Goal: Information Seeking & Learning: Learn about a topic

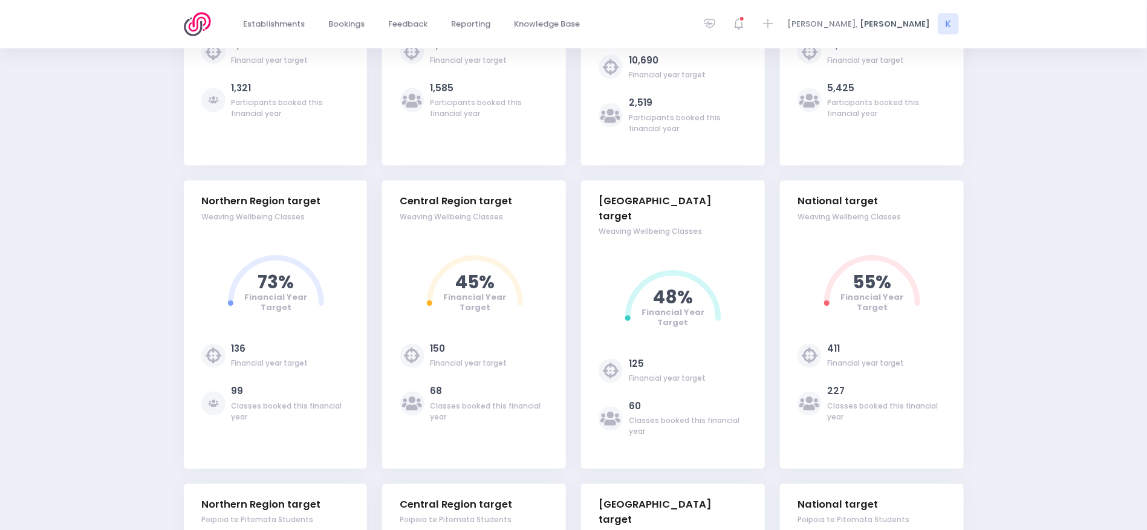
select select "5"
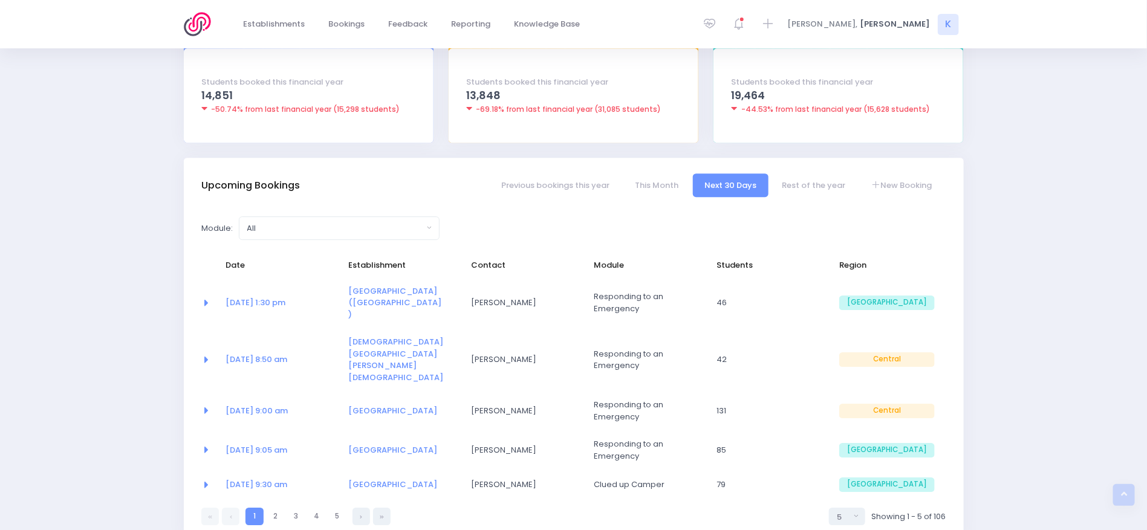
scroll to position [1749, 0]
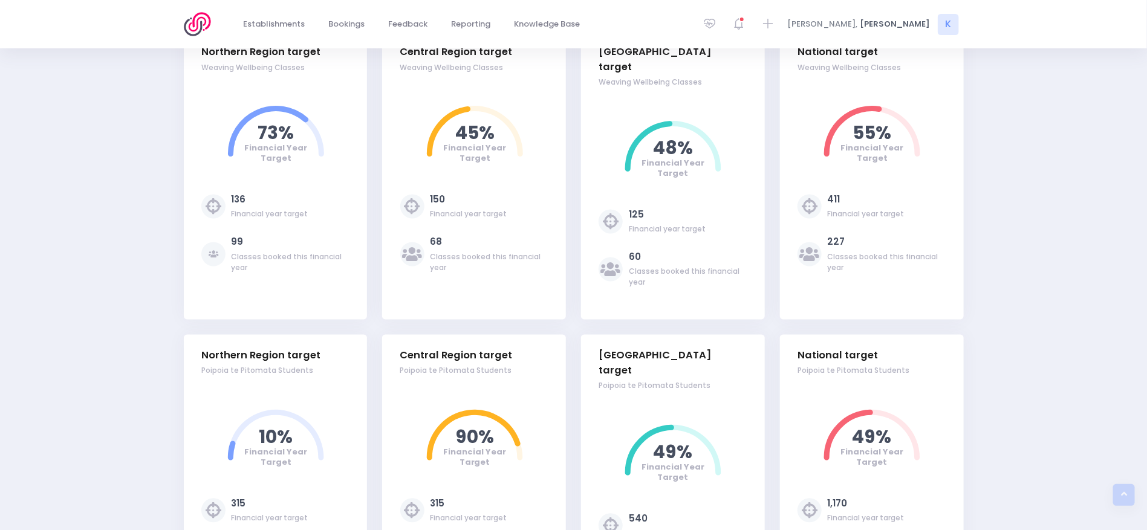
scroll to position [1043, 0]
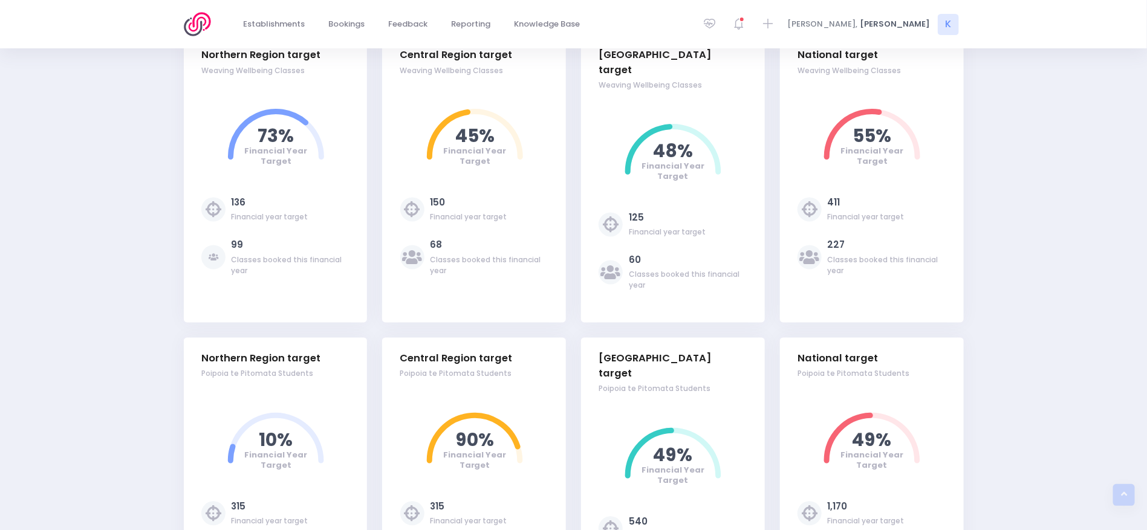
click at [1070, 273] on div "Sucessfully logged in as Karen Hoskin. Financial year student numbers Students …" at bounding box center [573, 432] width 1147 height 2580
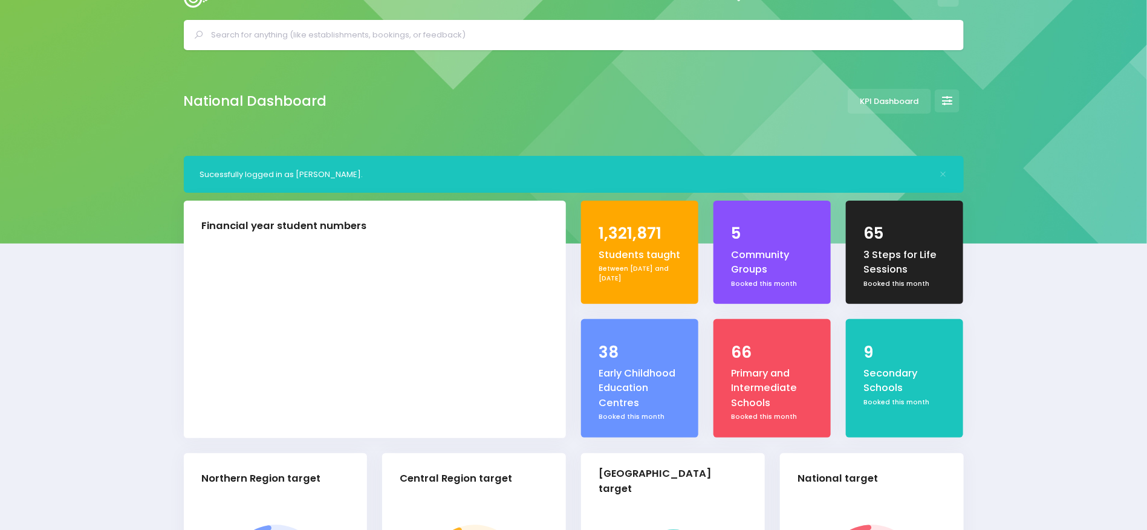
scroll to position [21, 0]
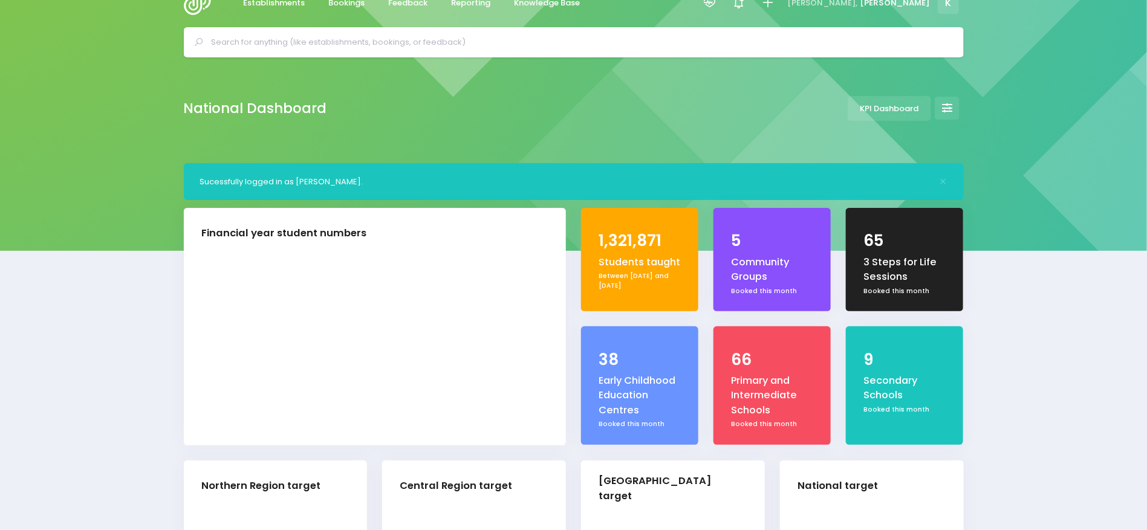
drag, startPoint x: 925, startPoint y: 288, endPoint x: 845, endPoint y: 229, distance: 100.3
click at [845, 229] on div "65 3 Steps for Life Sessions Booked this month" at bounding box center [905, 267] width 132 height 119
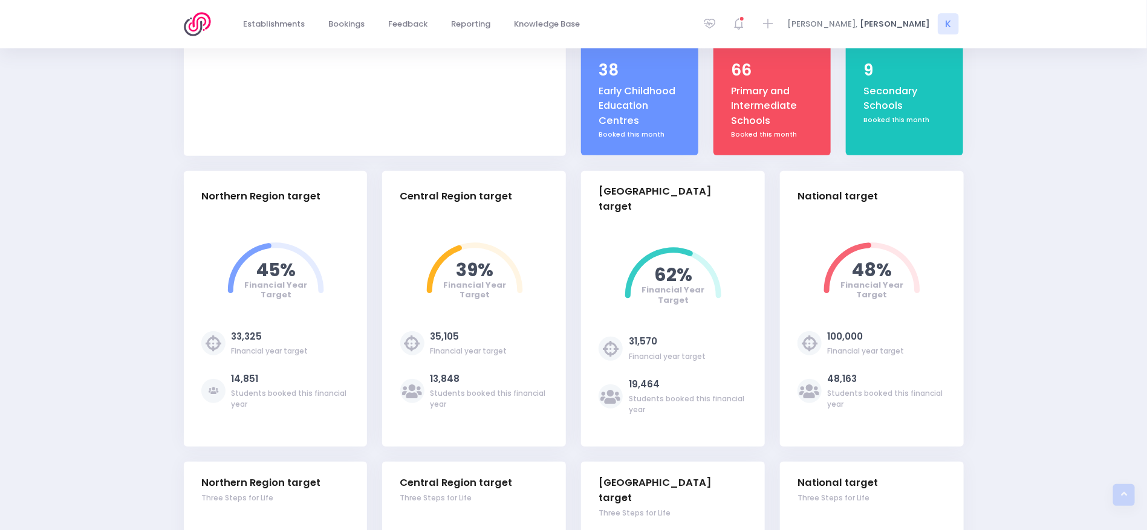
scroll to position [0, 0]
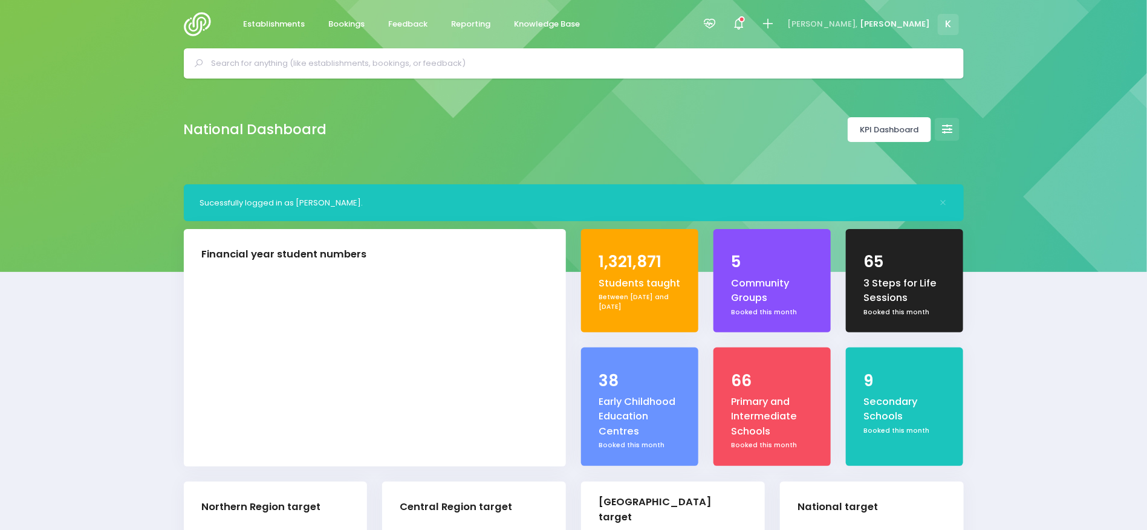
click at [879, 141] on link "KPI Dashboard" at bounding box center [889, 129] width 83 height 25
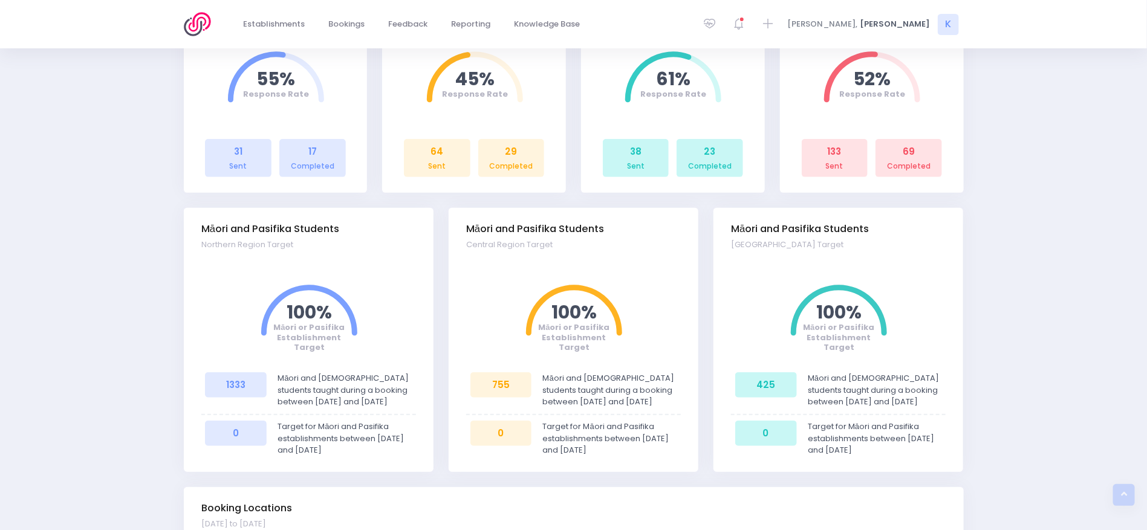
scroll to position [338, 0]
drag, startPoint x: 185, startPoint y: 221, endPoint x: 922, endPoint y: 451, distance: 772.3
click at [922, 451] on div "Māori and Pasifika Students Northern Region Target Māori or Pasifika Establishm…" at bounding box center [573, 346] width 795 height 279
click at [922, 451] on div "Target for Māori and Pasifika establishments between [DATE] and [DATE]" at bounding box center [877, 438] width 153 height 36
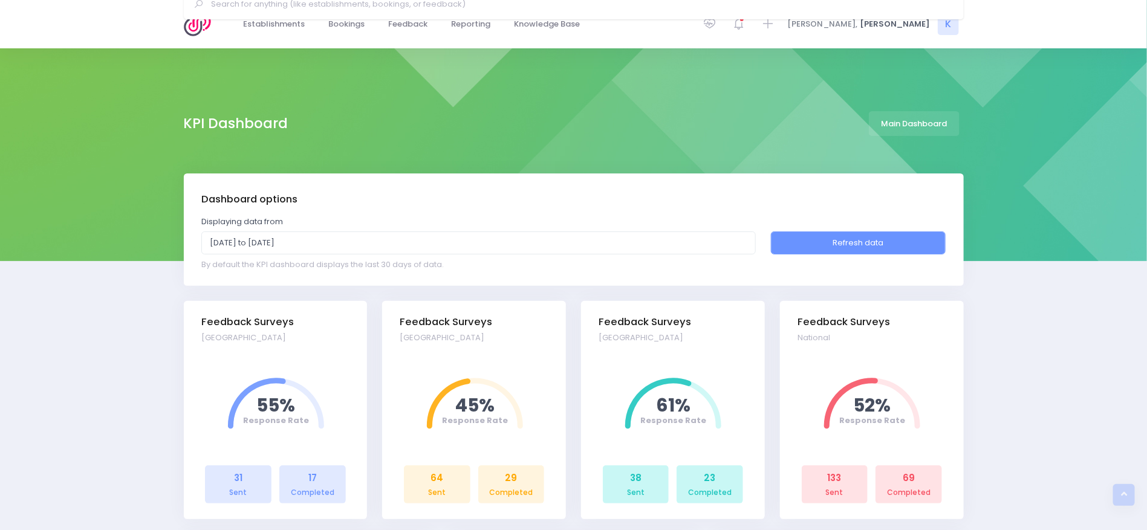
scroll to position [0, 0]
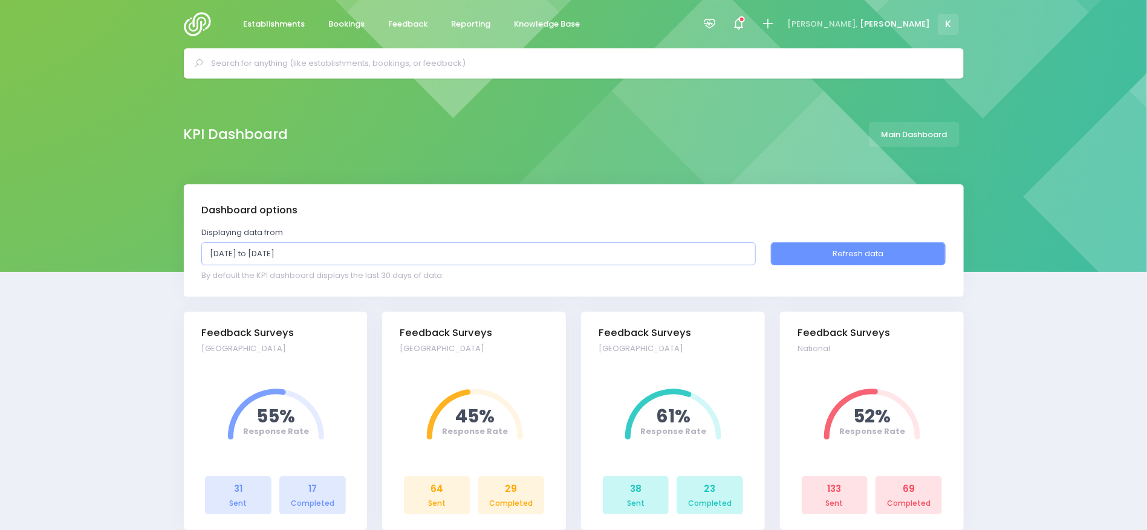
click at [557, 252] on input "14 July, 2025 to 13 August, 2025" at bounding box center [478, 253] width 555 height 23
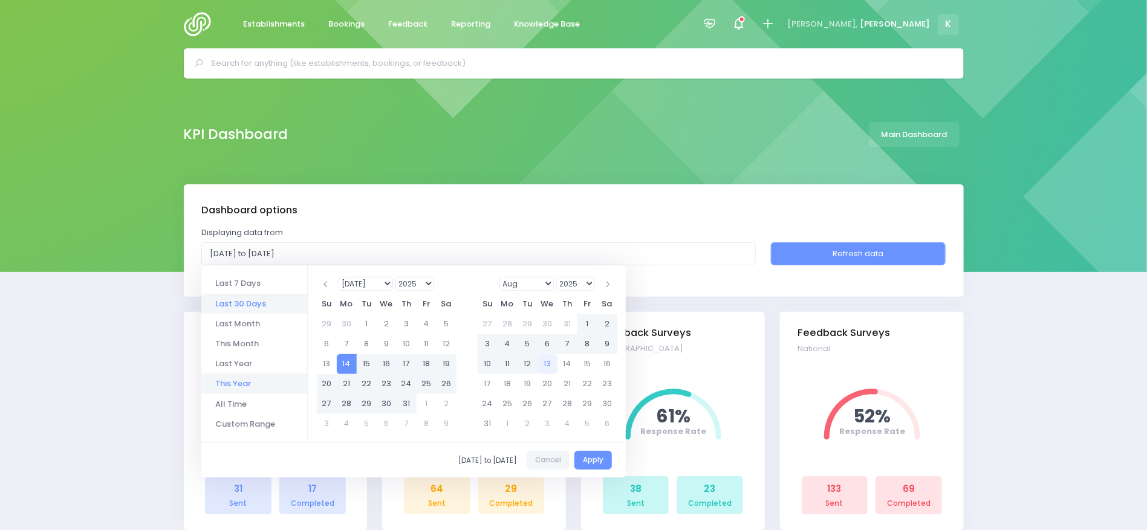
click at [280, 391] on li "This Year" at bounding box center [254, 384] width 106 height 20
type input "1 January, 2025 to 31 December, 2025"
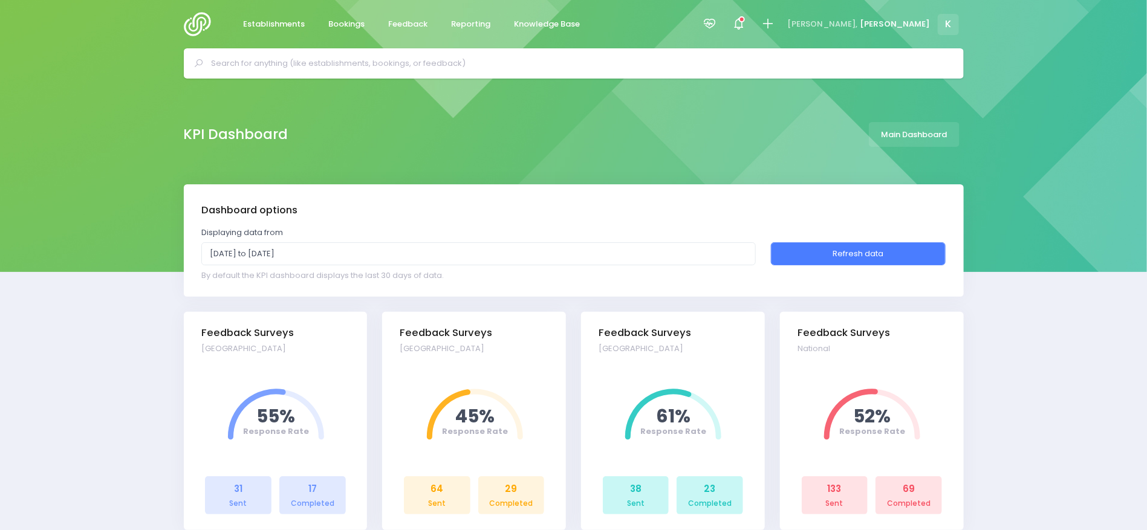
click at [860, 262] on button "Refresh data" at bounding box center [858, 253] width 175 height 23
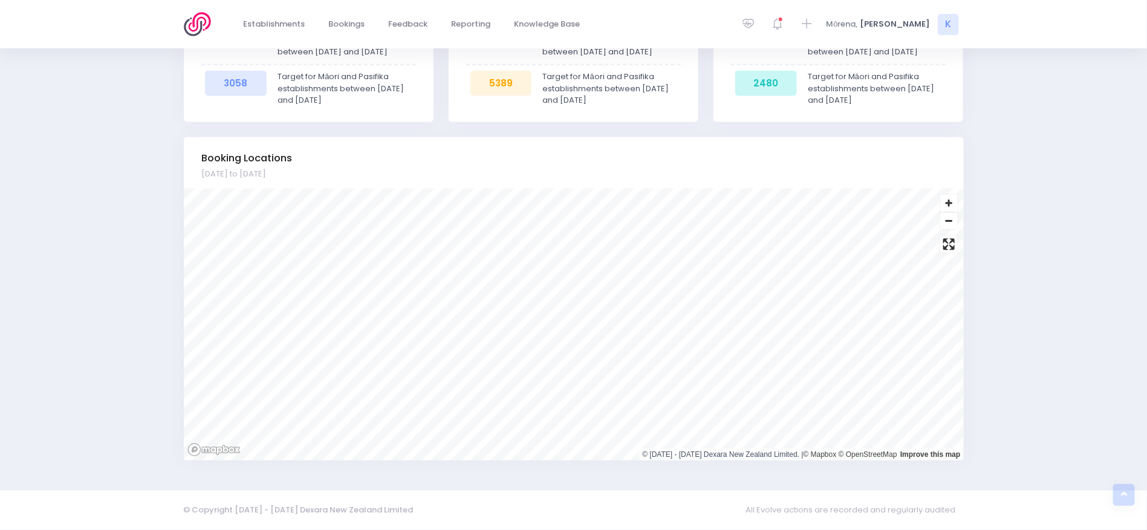
click at [689, 458] on div "© 2015 - 2025 Dexara New Zealand Limited. | © Mapbox © OpenStreetMap Improve th…" at bounding box center [574, 325] width 780 height 272
click at [951, 244] on span "Enter fullscreen" at bounding box center [949, 245] width 18 height 18
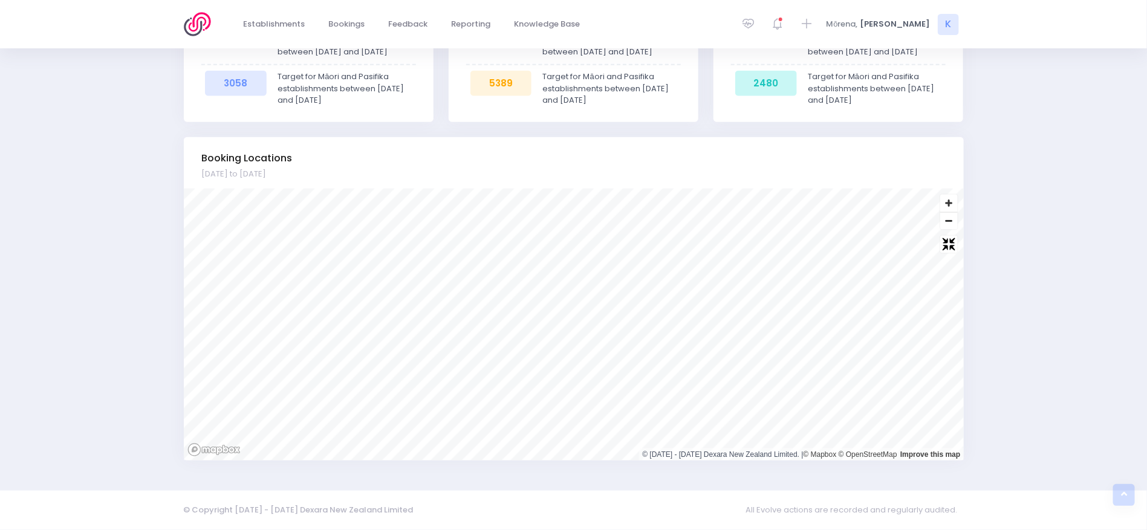
scroll to position [565, 0]
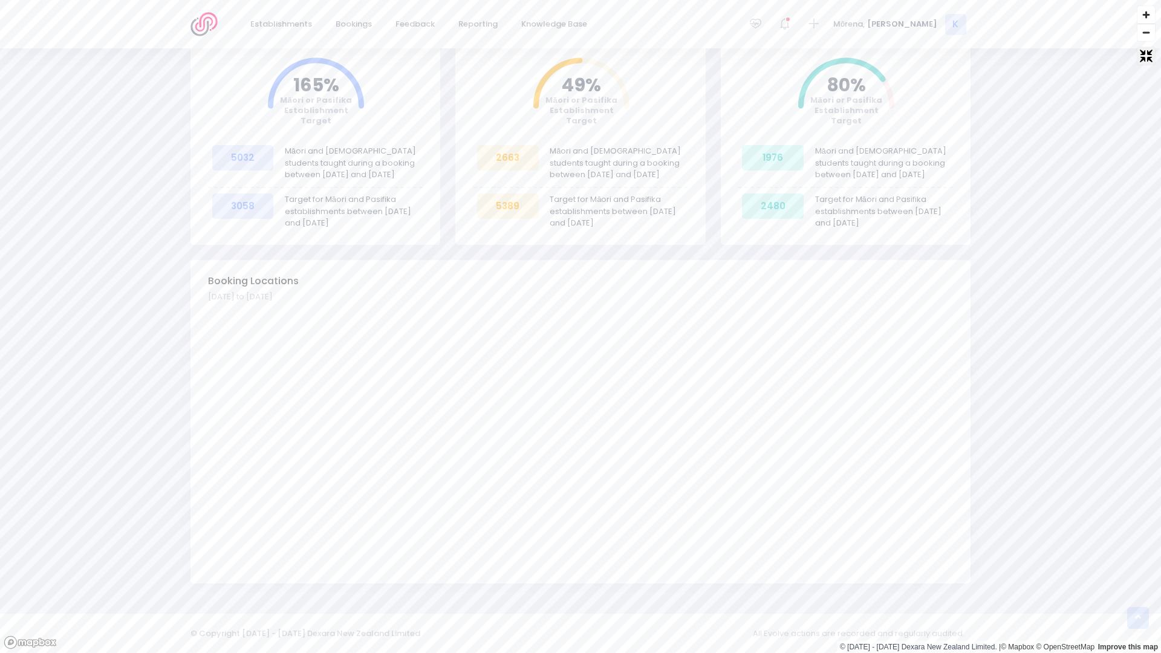
click at [1147, 60] on span "Exit fullscreen" at bounding box center [1146, 56] width 18 height 18
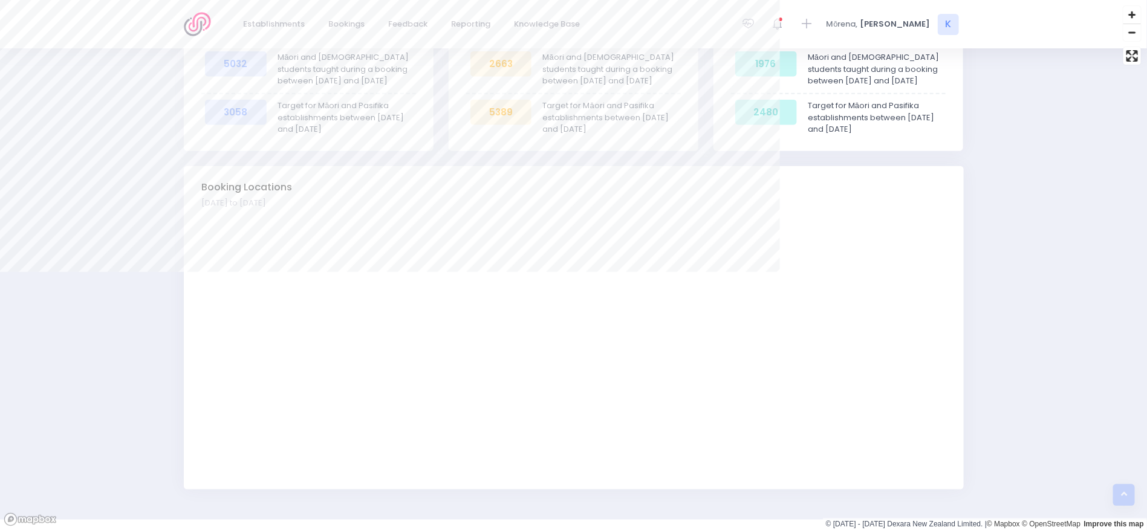
scroll to position [660, 0]
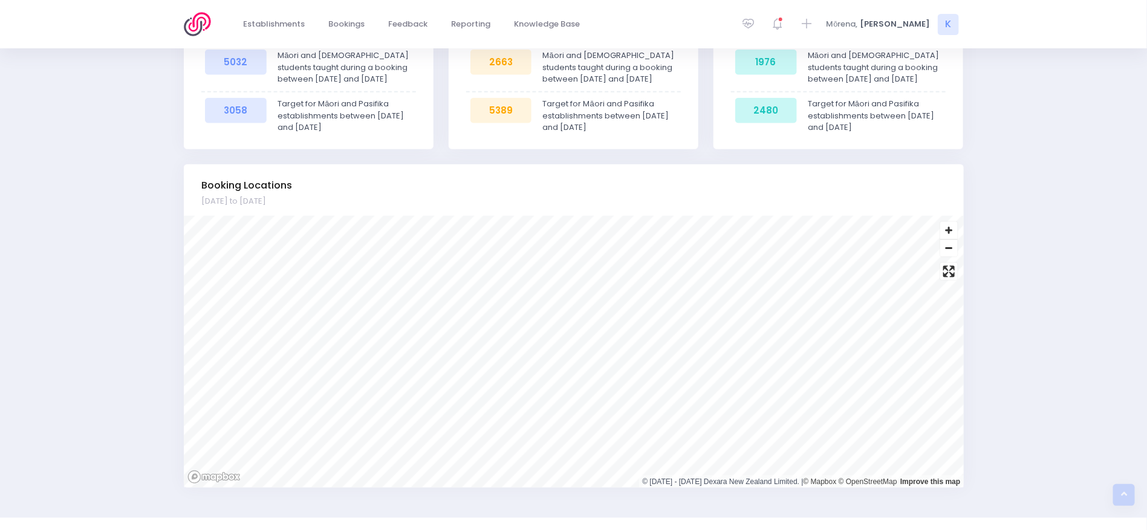
drag, startPoint x: 541, startPoint y: 574, endPoint x: 1079, endPoint y: 294, distance: 606.4
click at [1079, 294] on div "Dashboard options Displaying data from 1 January, 2025 to 31 December, 2025 Ref…" at bounding box center [573, 13] width 1147 height 979
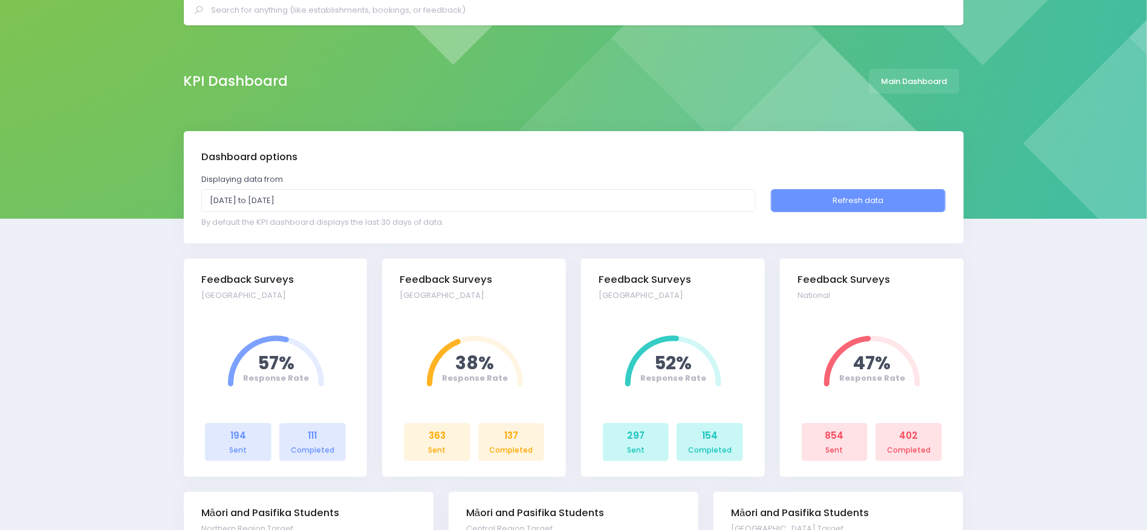
scroll to position [36, 0]
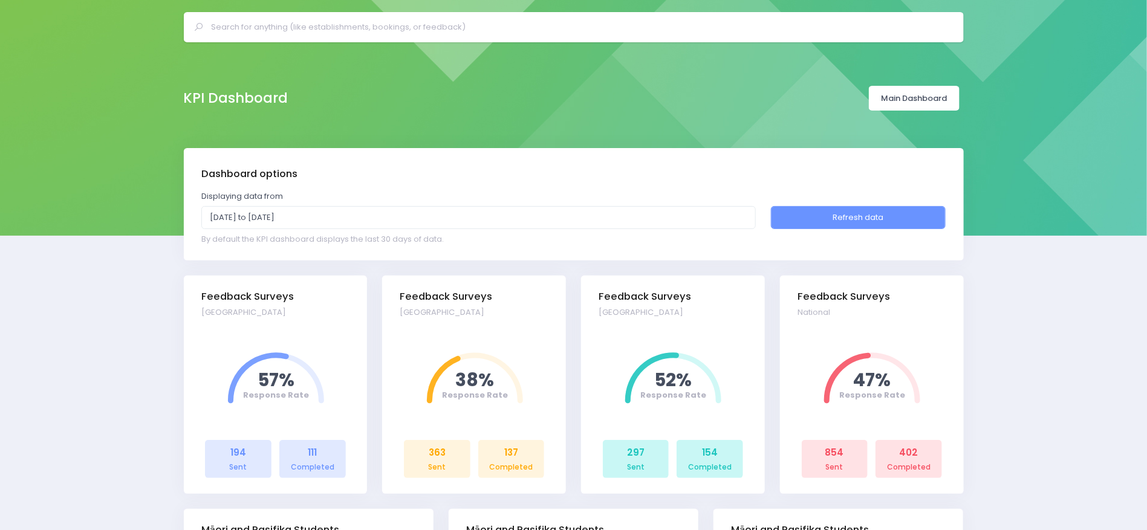
click at [922, 99] on link "Main Dashboard" at bounding box center [914, 98] width 91 height 25
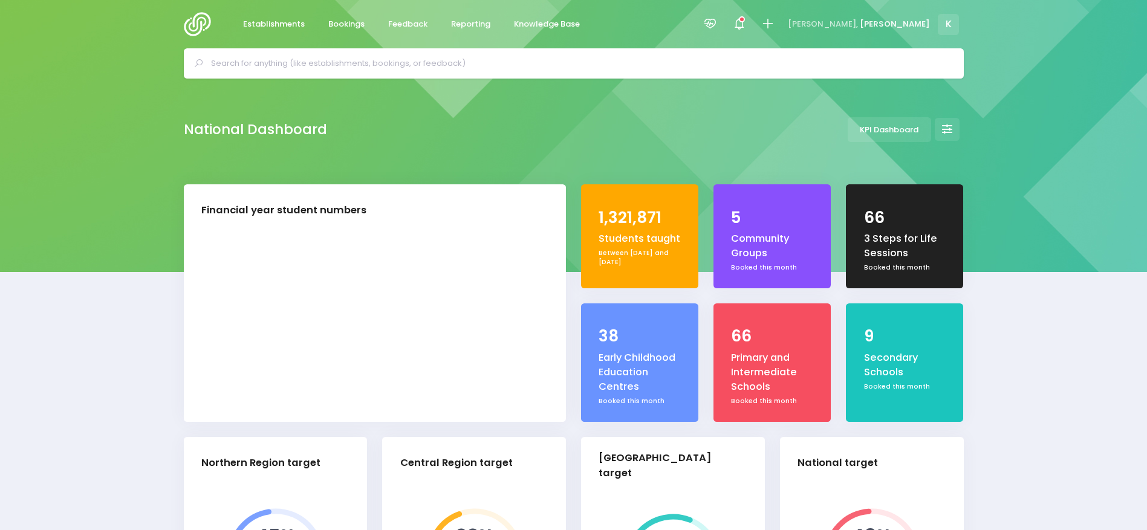
select select "5"
click at [557, 24] on span "Knowledge Base" at bounding box center [547, 24] width 66 height 12
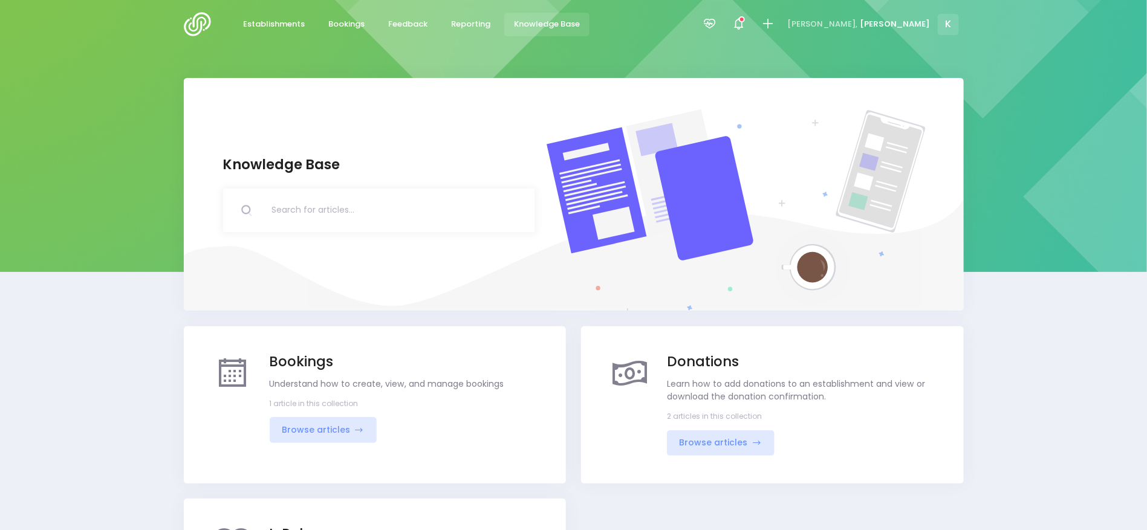
scroll to position [169, 0]
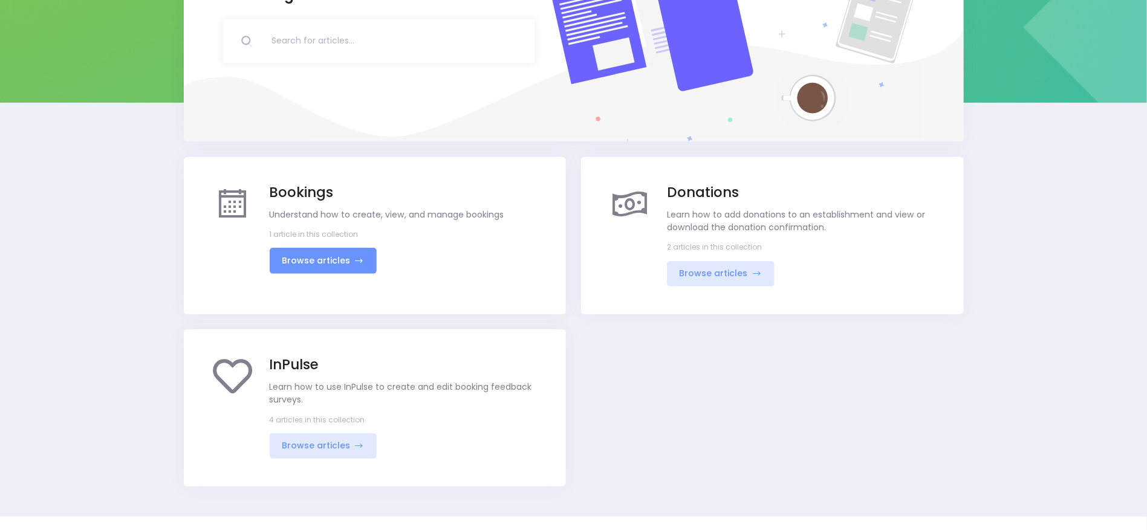
click at [365, 268] on link "Browse articles" at bounding box center [324, 261] width 108 height 26
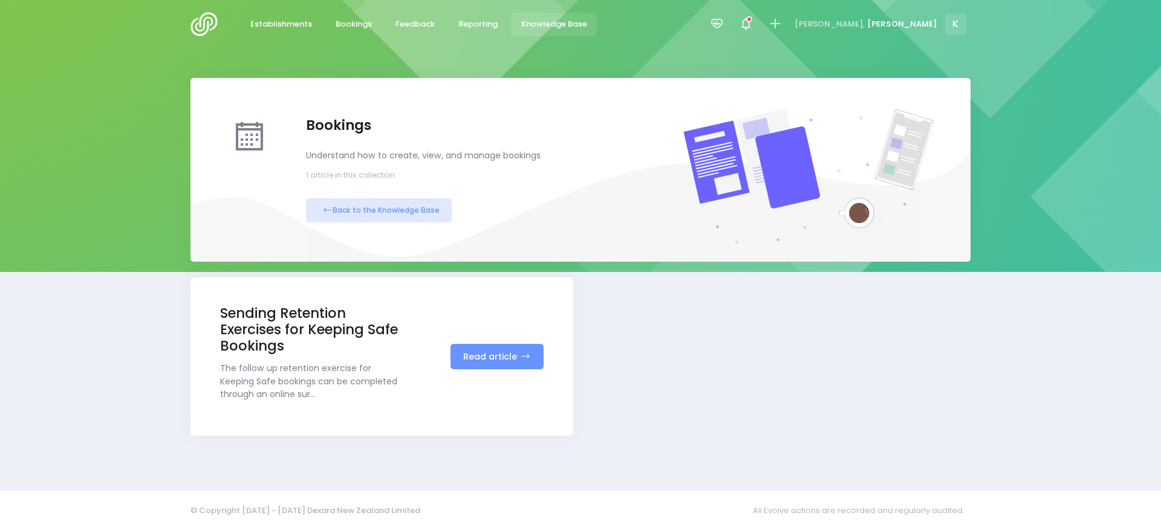
click at [527, 350] on link "Read article" at bounding box center [497, 357] width 93 height 26
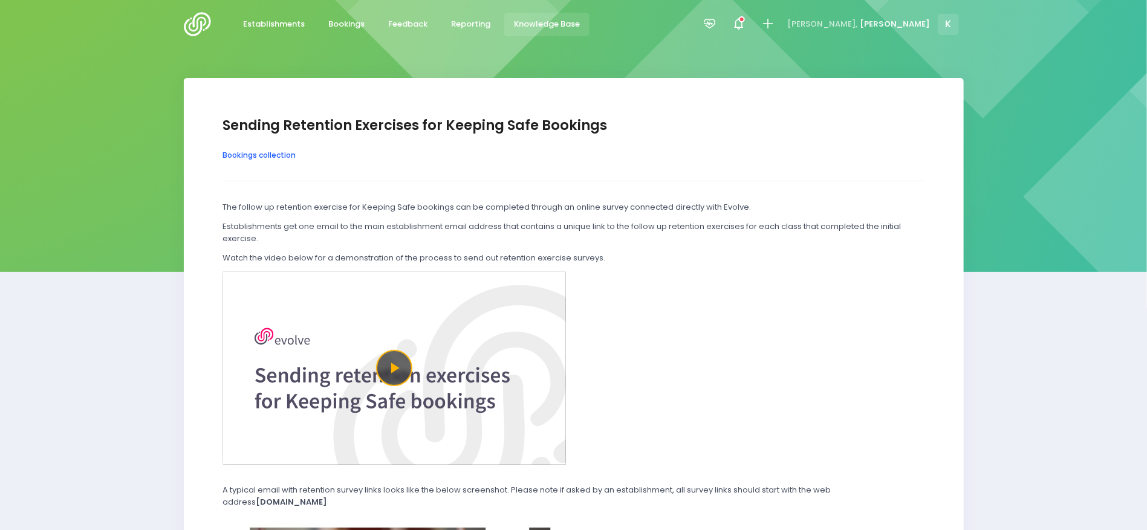
click at [249, 154] on link "Bookings collection" at bounding box center [259, 155] width 73 height 10
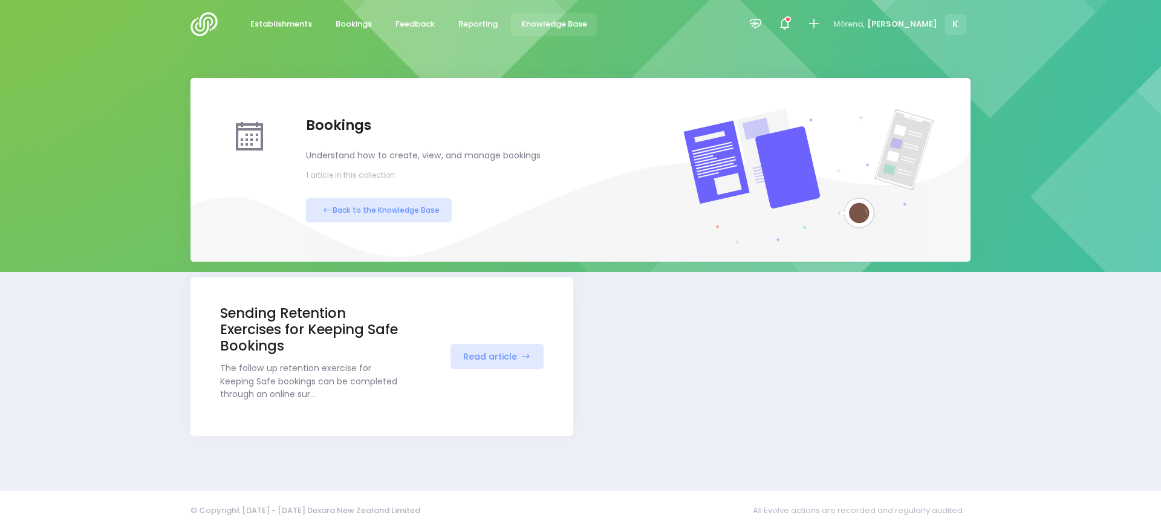
click at [363, 197] on div "Bookings Understand how to create, view, and manage bookings 1 article in this …" at bounding box center [488, 169] width 380 height 105
click at [395, 213] on link "Back to the Knowledge Base" at bounding box center [379, 210] width 146 height 24
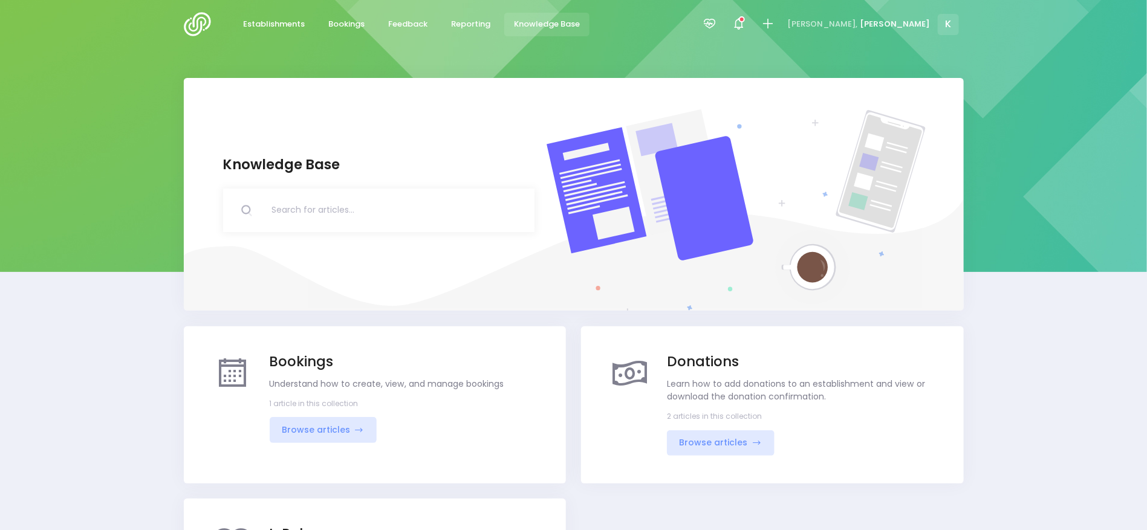
scroll to position [156, 0]
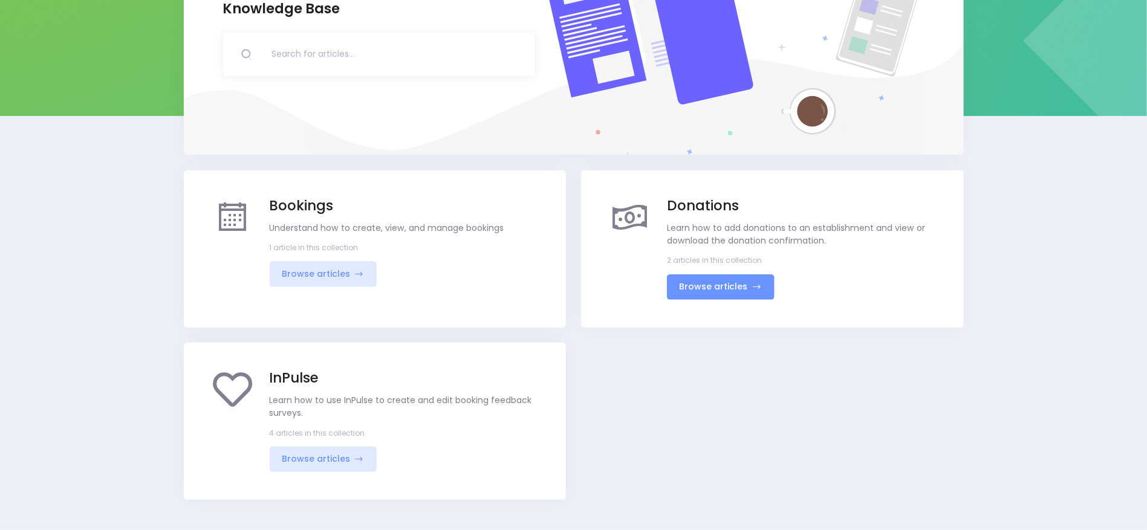
click at [756, 284] on icon at bounding box center [755, 287] width 15 height 10
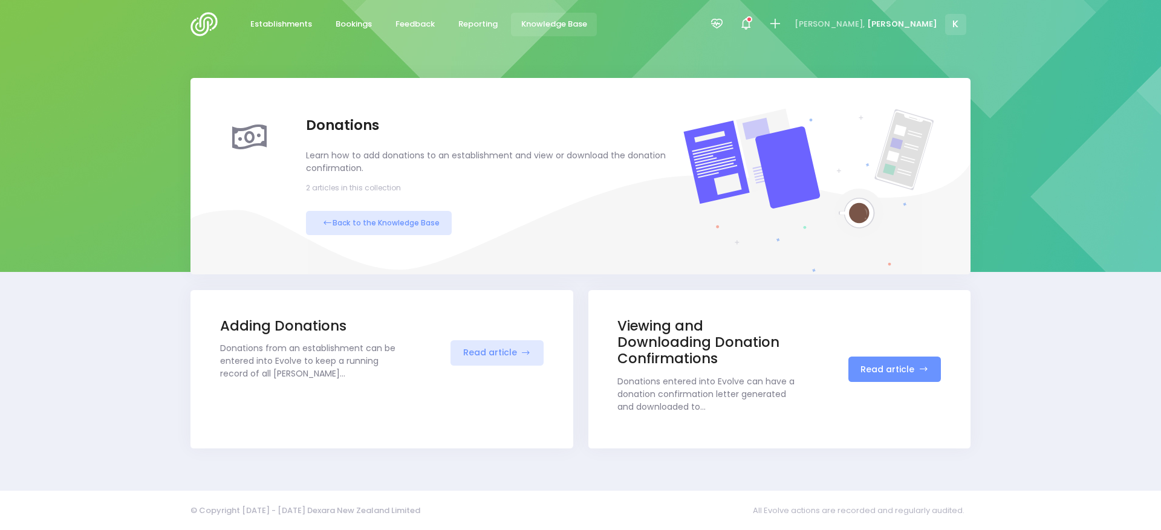
click at [911, 359] on link "Read article" at bounding box center [894, 370] width 93 height 26
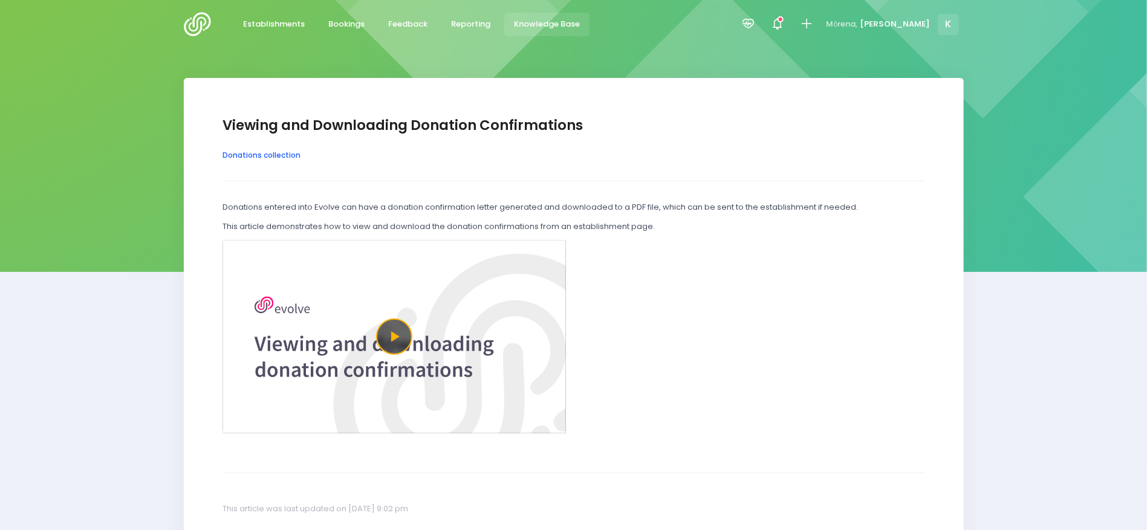
click at [249, 157] on link "Donations collection" at bounding box center [262, 155] width 78 height 10
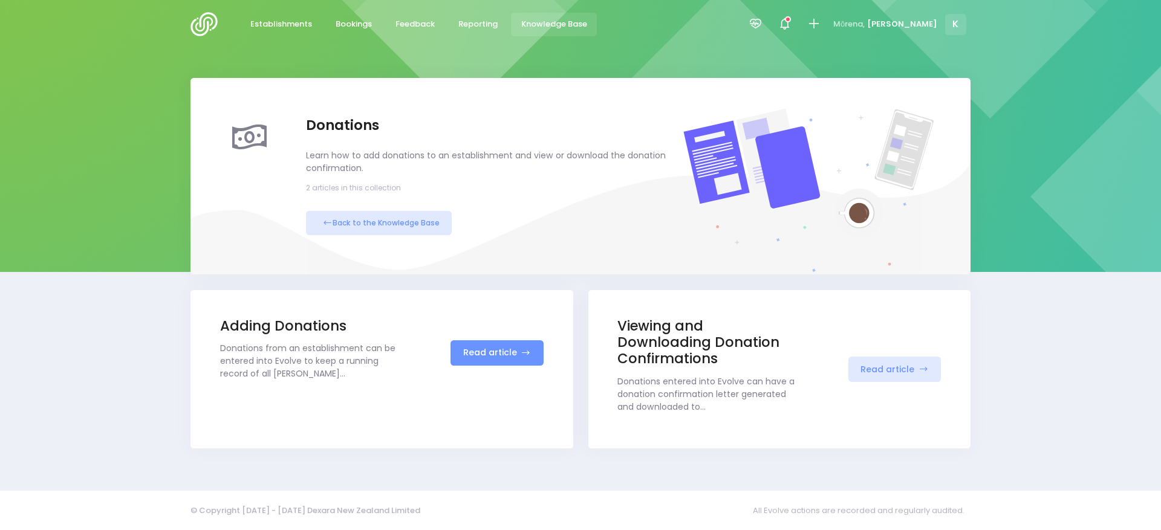
click at [492, 353] on link "Read article" at bounding box center [497, 353] width 93 height 26
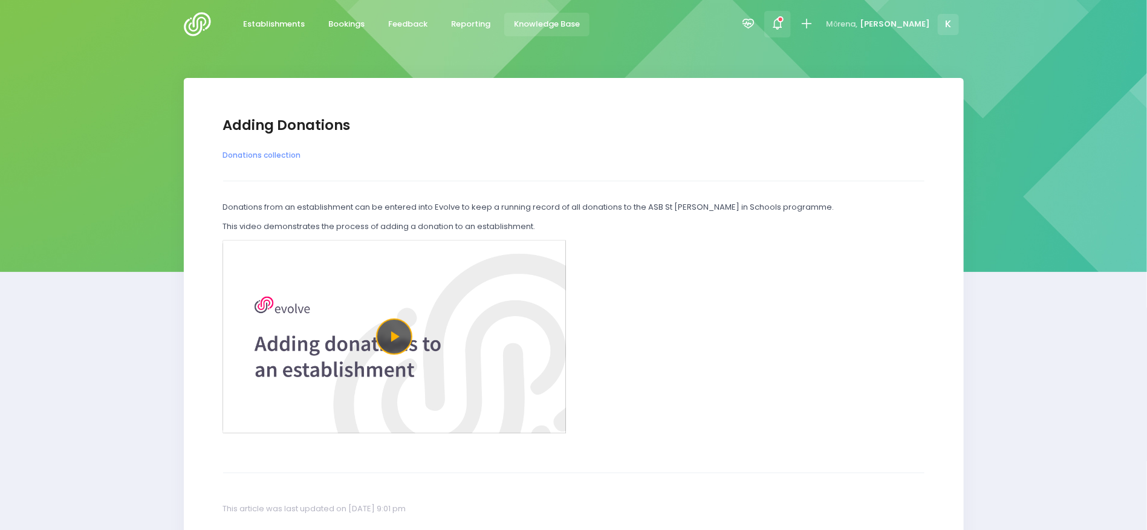
click at [784, 27] on icon at bounding box center [777, 24] width 14 height 14
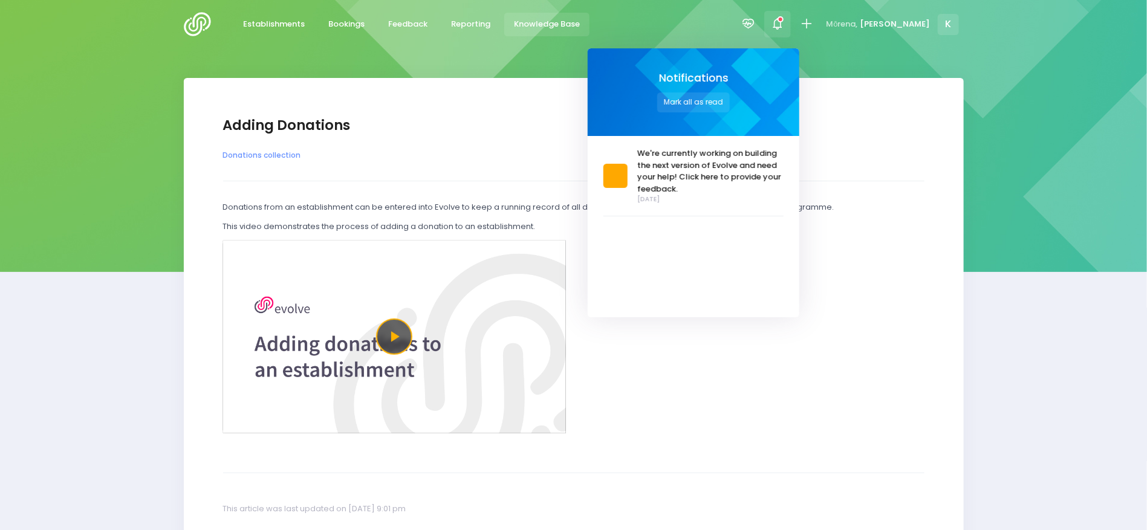
click at [784, 27] on icon at bounding box center [777, 24] width 14 height 14
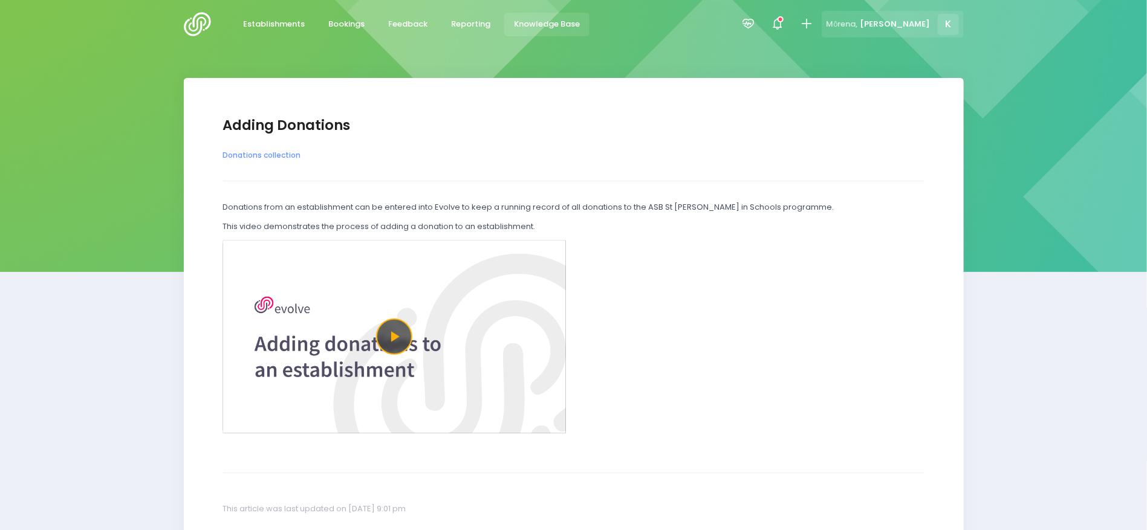
click at [922, 17] on div "[PERSON_NAME] K" at bounding box center [893, 24] width 142 height 27
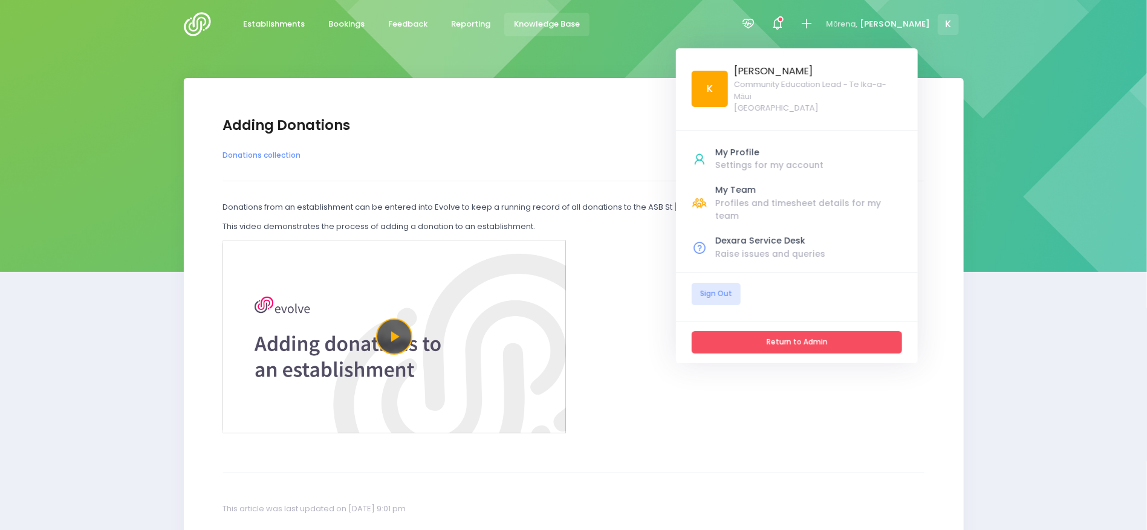
click at [841, 331] on link "Return to Admin" at bounding box center [797, 342] width 210 height 22
